Goal: Transaction & Acquisition: Purchase product/service

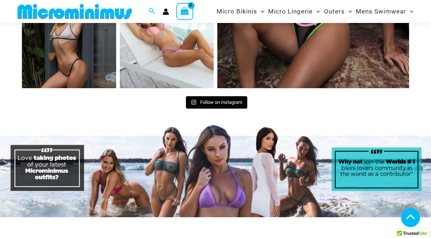
scroll to position [3104, 0]
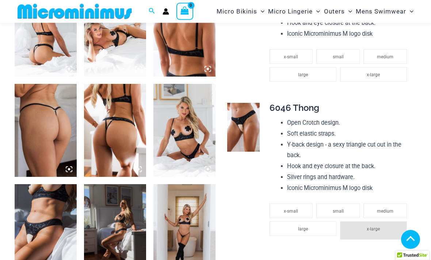
scroll to position [370, 0]
click at [180, 227] on img at bounding box center [184, 230] width 62 height 93
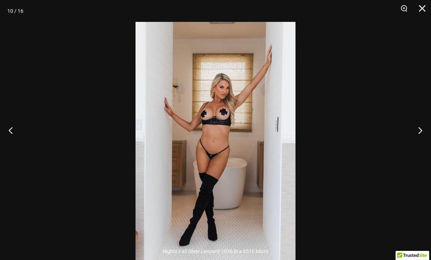
click at [14, 144] on button "Previous" at bounding box center [13, 130] width 27 height 37
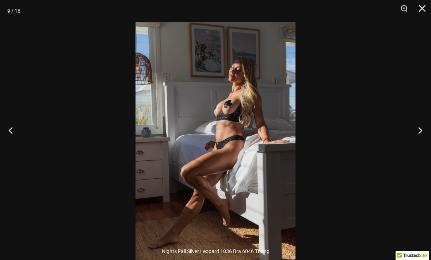
click at [421, 142] on button "Next" at bounding box center [417, 130] width 27 height 37
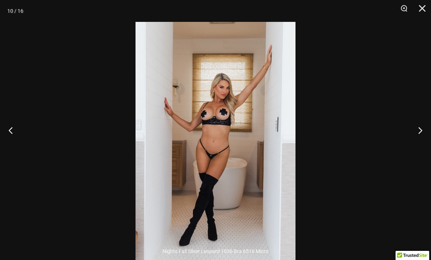
click at [11, 144] on button "Previous" at bounding box center [13, 130] width 27 height 37
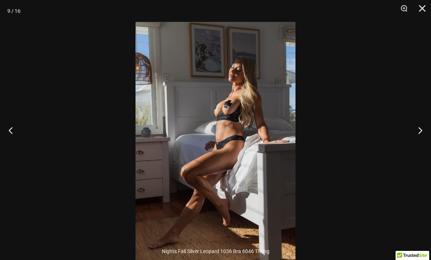
click at [418, 144] on button "Next" at bounding box center [417, 130] width 27 height 37
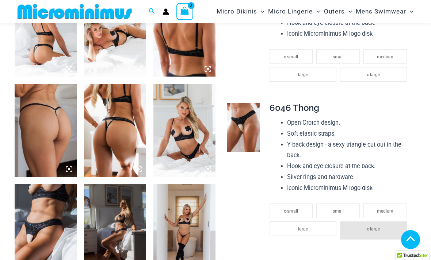
click at [372, 48] on td "**********" at bounding box center [340, 70] width 141 height 45
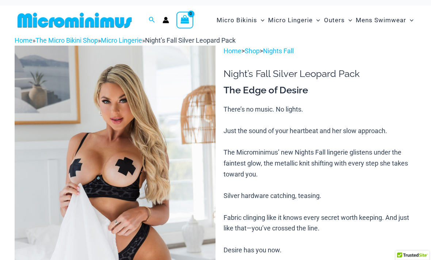
scroll to position [0, 0]
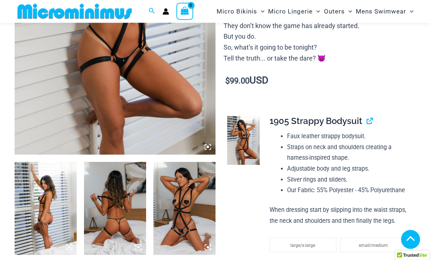
scroll to position [197, 0]
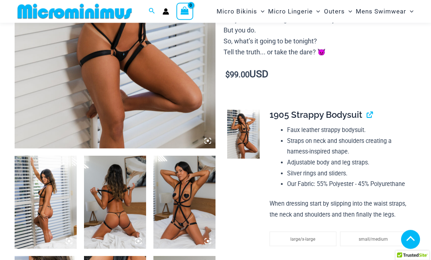
click at [177, 205] on img at bounding box center [184, 202] width 62 height 93
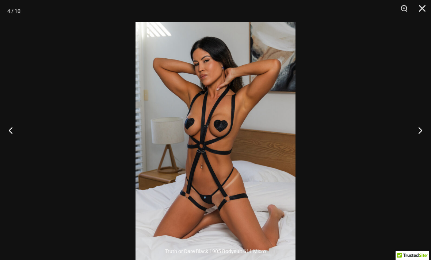
click at [419, 145] on button "Next" at bounding box center [417, 130] width 27 height 37
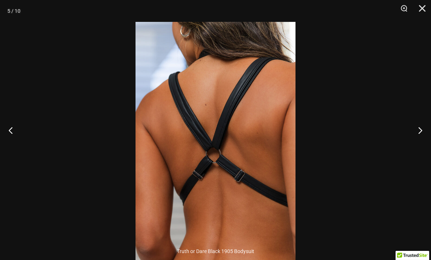
click at [419, 140] on button "Next" at bounding box center [417, 130] width 27 height 37
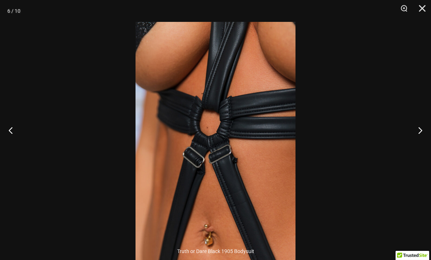
click at [419, 140] on button "Next" at bounding box center [417, 130] width 27 height 37
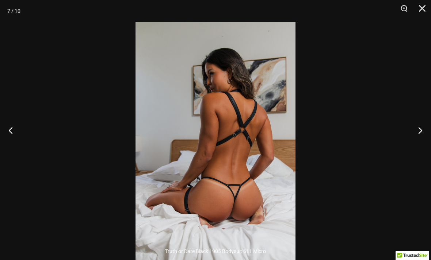
click at [417, 141] on button "Next" at bounding box center [417, 130] width 27 height 37
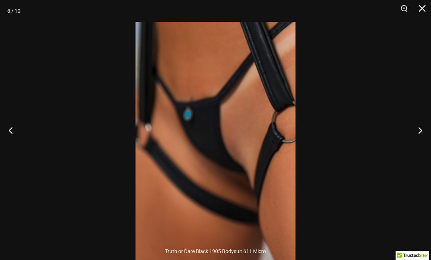
click at [417, 137] on button "Next" at bounding box center [417, 130] width 27 height 37
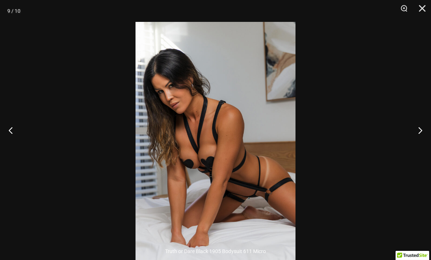
click at [416, 138] on button "Next" at bounding box center [417, 130] width 27 height 37
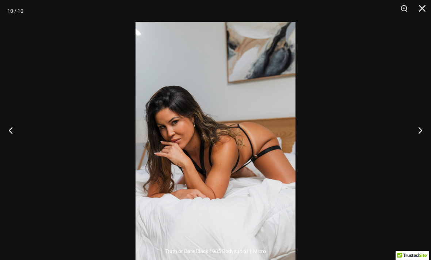
click at [416, 137] on button "Next" at bounding box center [417, 130] width 27 height 37
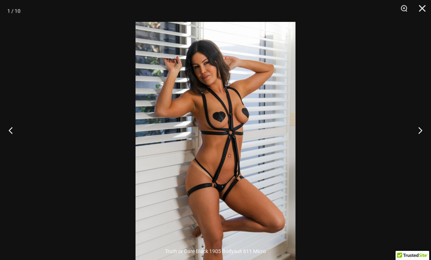
click at [425, 6] on button "Close" at bounding box center [419, 11] width 18 height 22
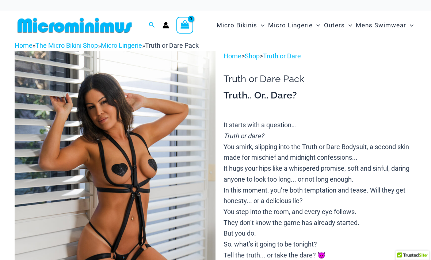
scroll to position [0, 0]
